Goal: Understand process/instructions: Learn how to perform a task or action

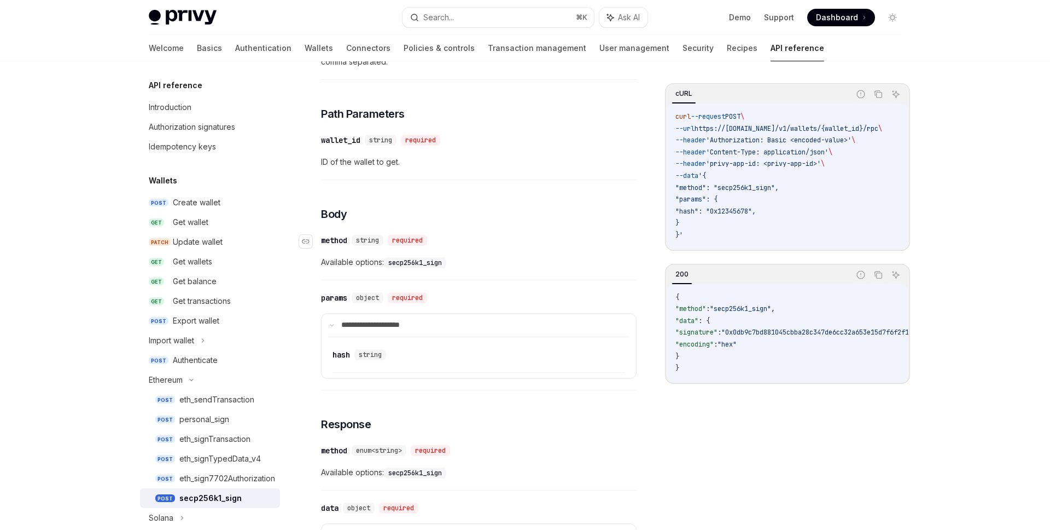
scroll to position [554, 0]
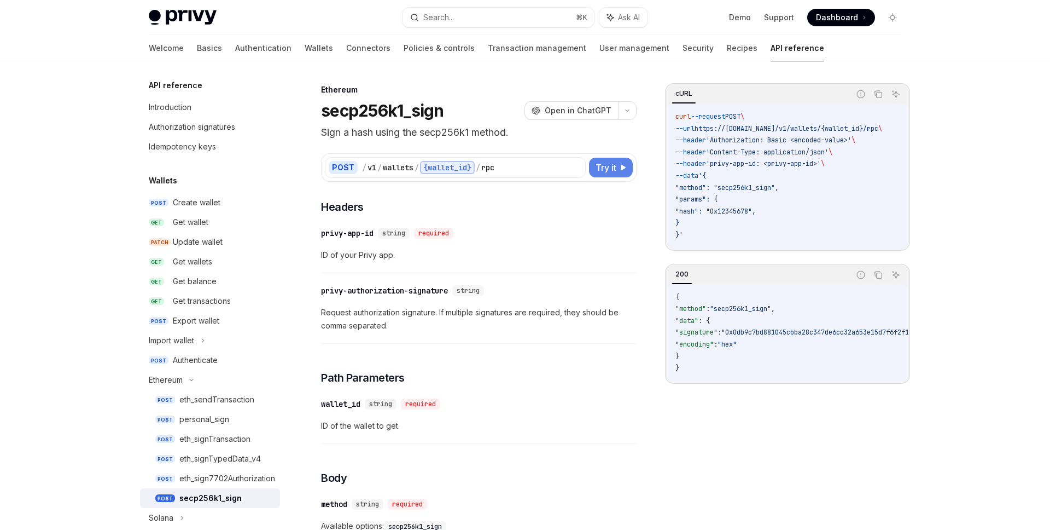
click at [600, 161] on span "Try it" at bounding box center [606, 167] width 21 height 13
type textarea "*"
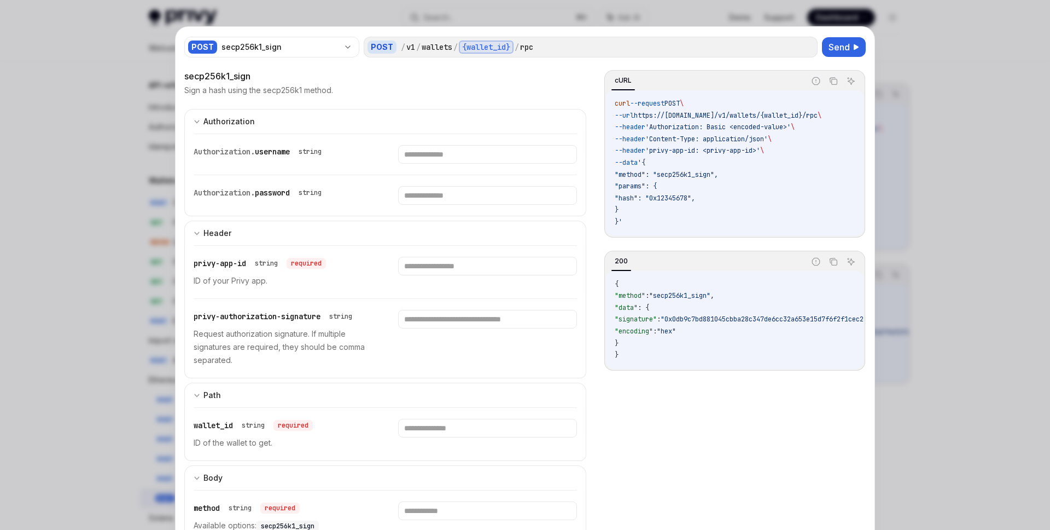
scroll to position [7, 0]
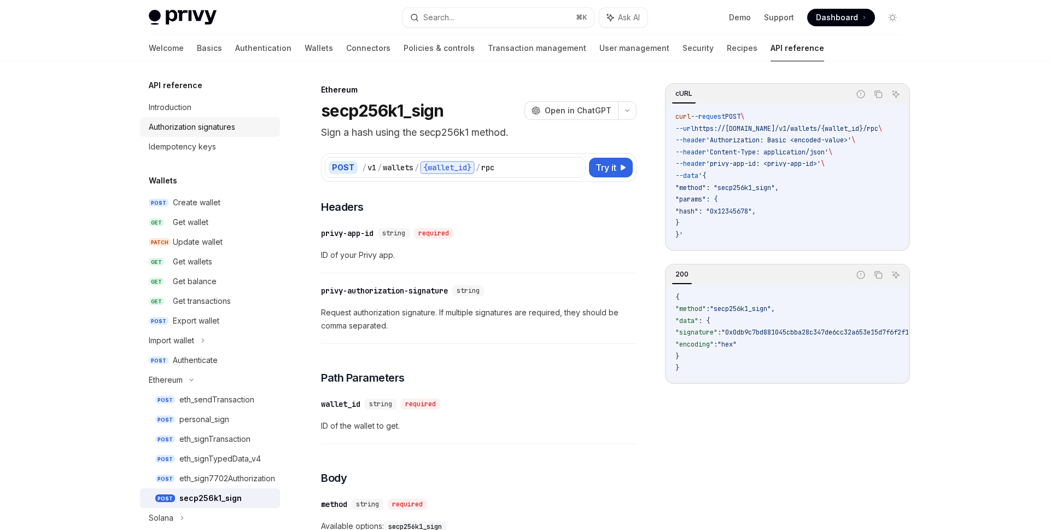
click at [169, 122] on div "Authorization signatures" at bounding box center [192, 126] width 86 height 13
type textarea "*"
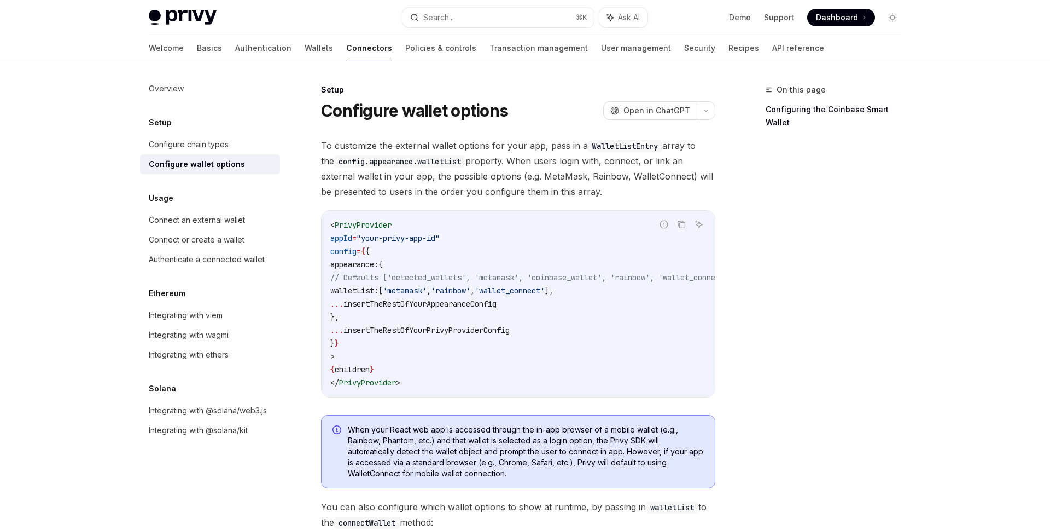
click at [856, 22] on span "Dashboard" at bounding box center [837, 17] width 42 height 11
